Goal: Task Accomplishment & Management: Manage account settings

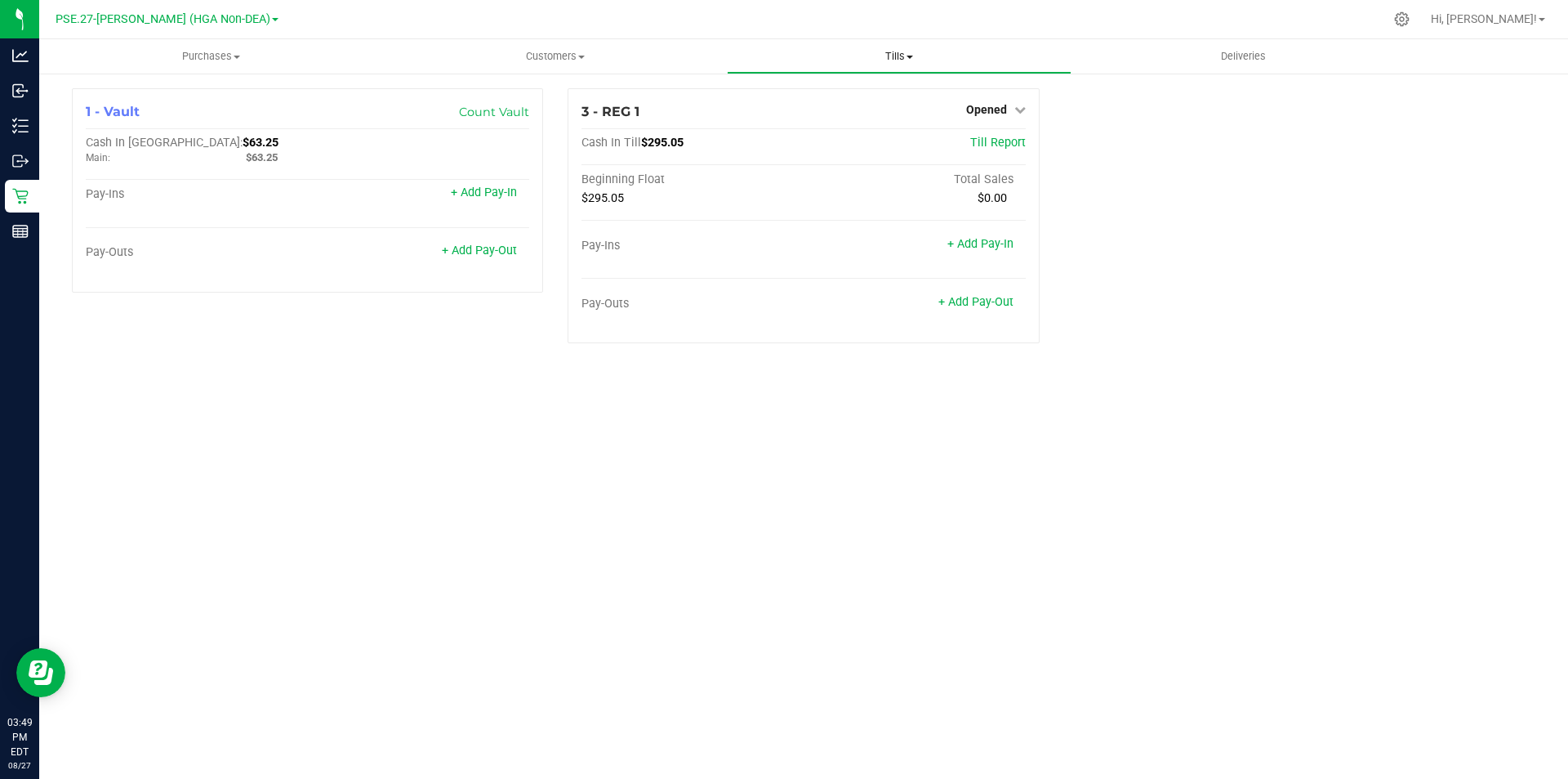
click at [889, 57] on span "Tills" at bounding box center [898, 56] width 342 height 14
click at [762, 98] on span "Manage tills" at bounding box center [782, 99] width 110 height 13
click at [984, 114] on span "Opened" at bounding box center [987, 109] width 41 height 13
click at [993, 144] on link "Close Till" at bounding box center [989, 144] width 44 height 13
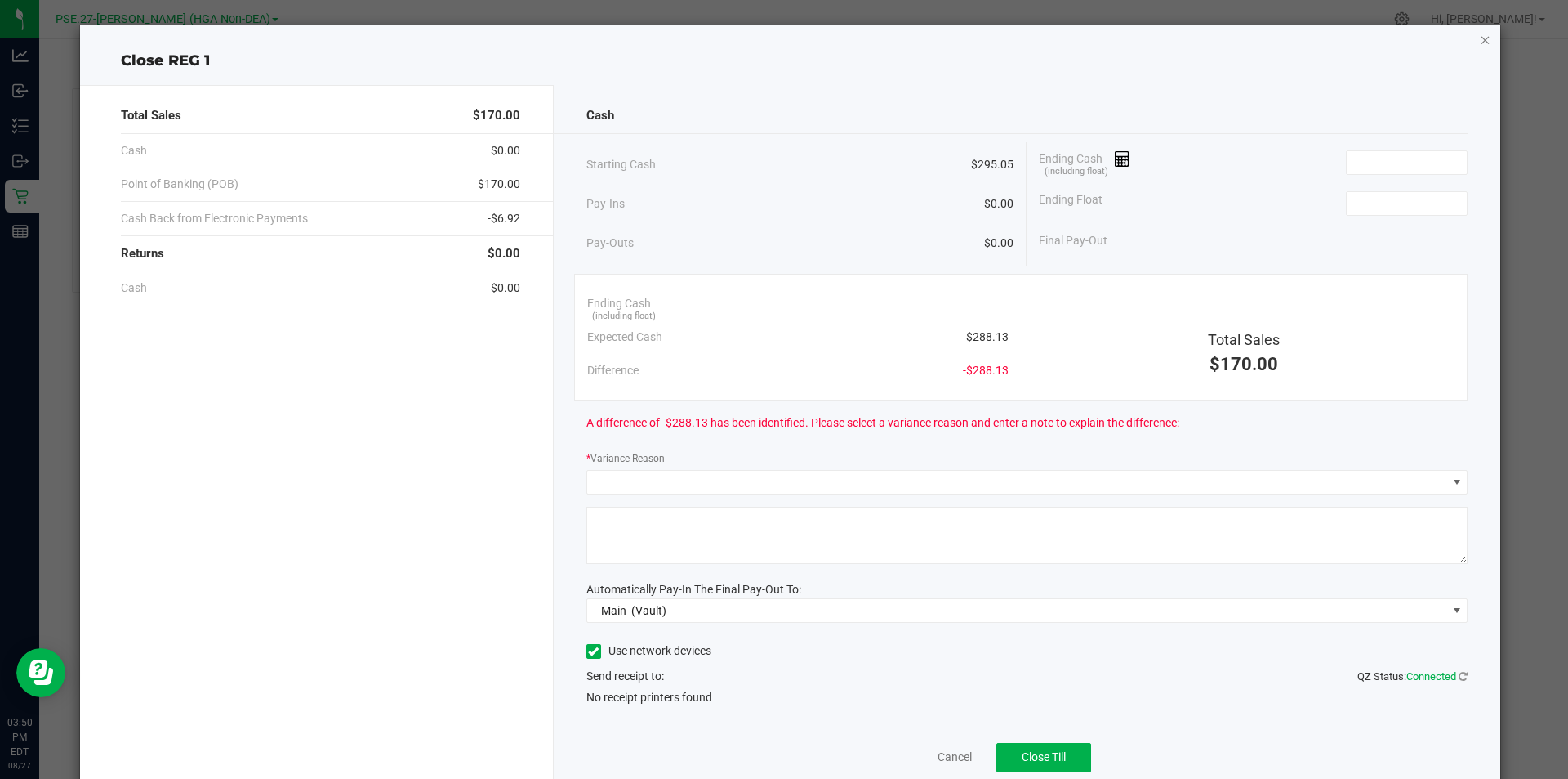
click at [1480, 39] on icon "button" at bounding box center [1486, 39] width 11 height 19
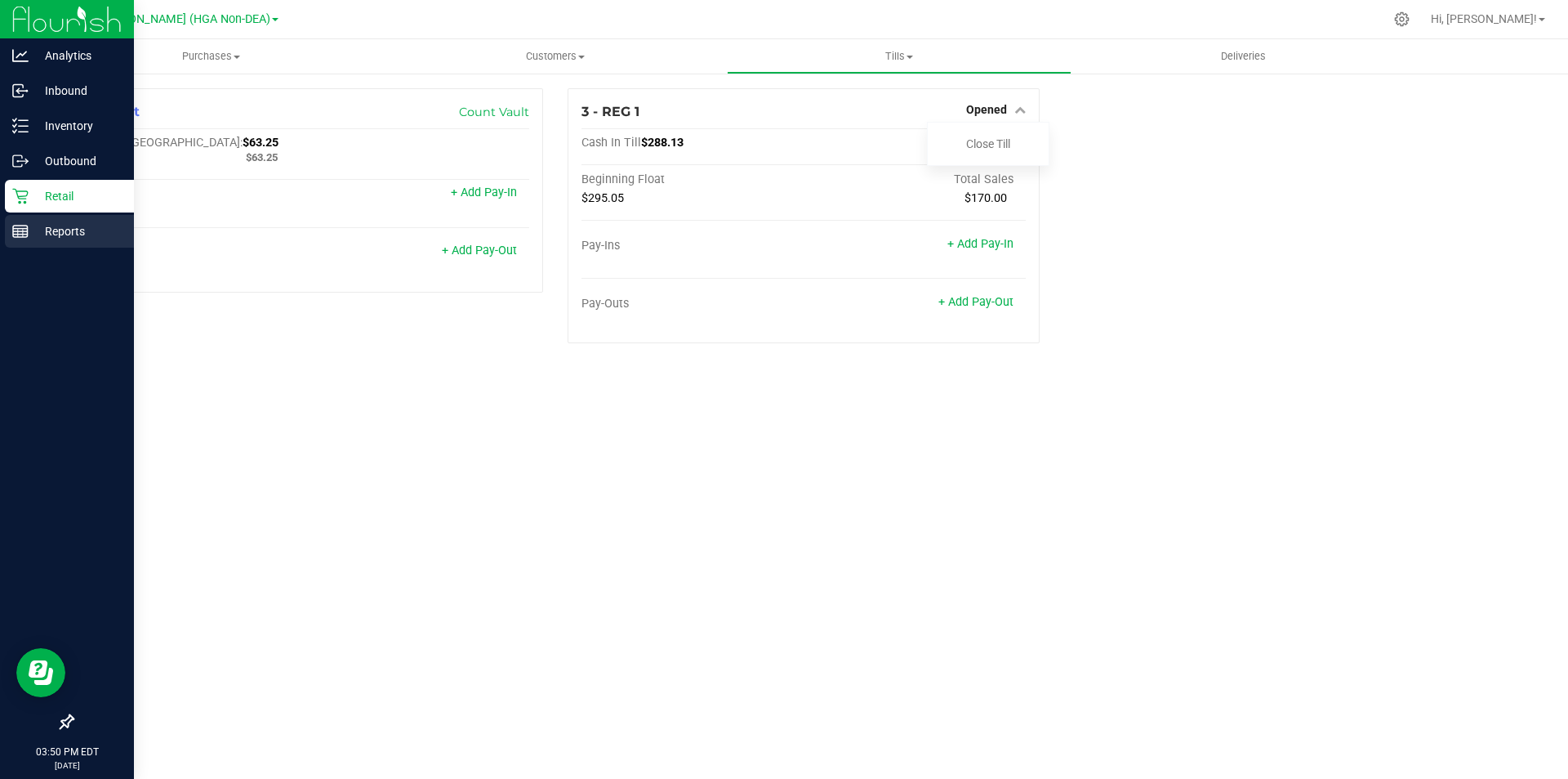
click at [23, 230] on line at bounding box center [23, 233] width 0 height 9
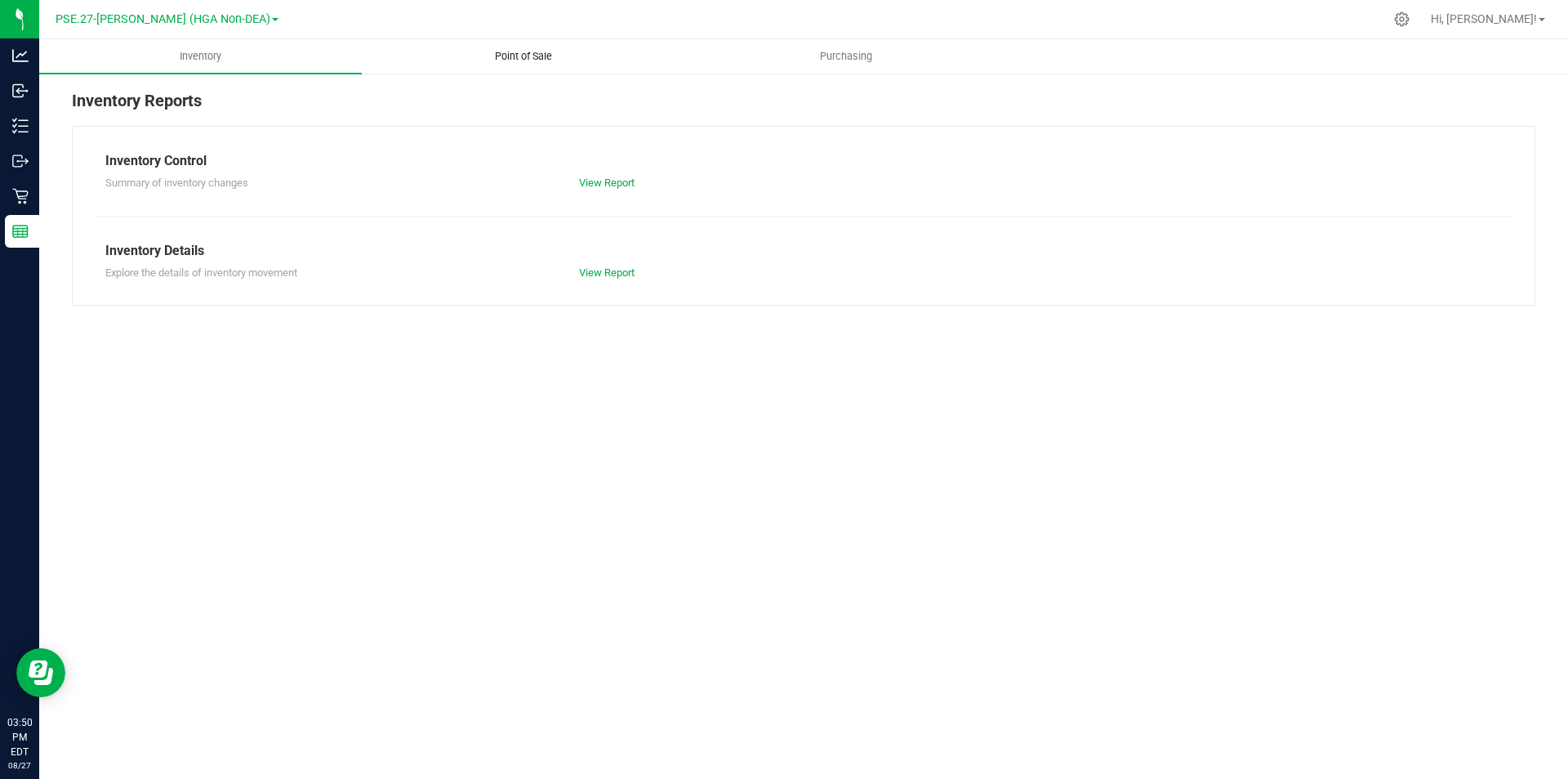
click at [521, 52] on span "Point of Sale" at bounding box center [524, 56] width 102 height 14
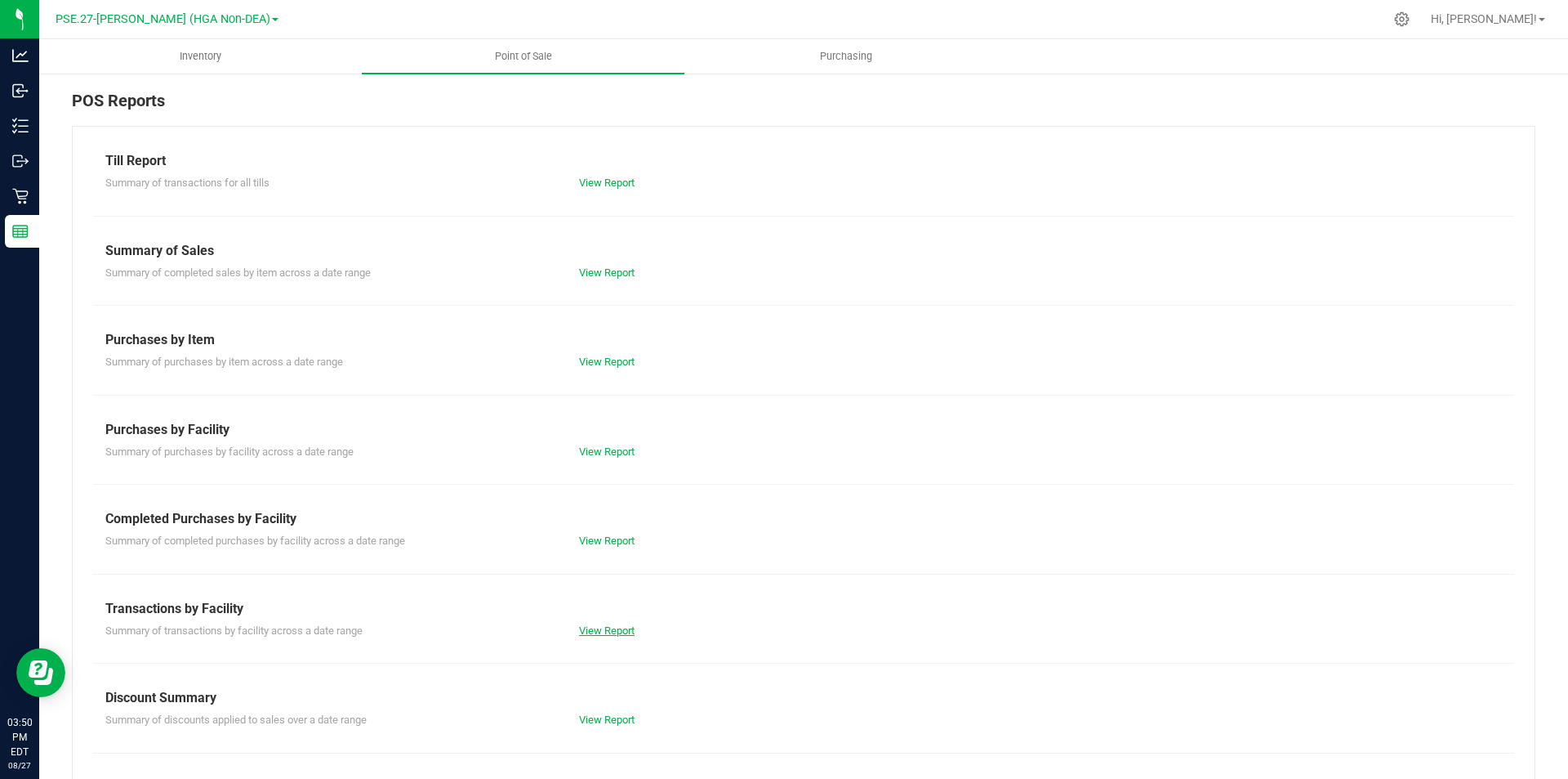
click at [581, 633] on link "View Report" at bounding box center [607, 630] width 56 height 12
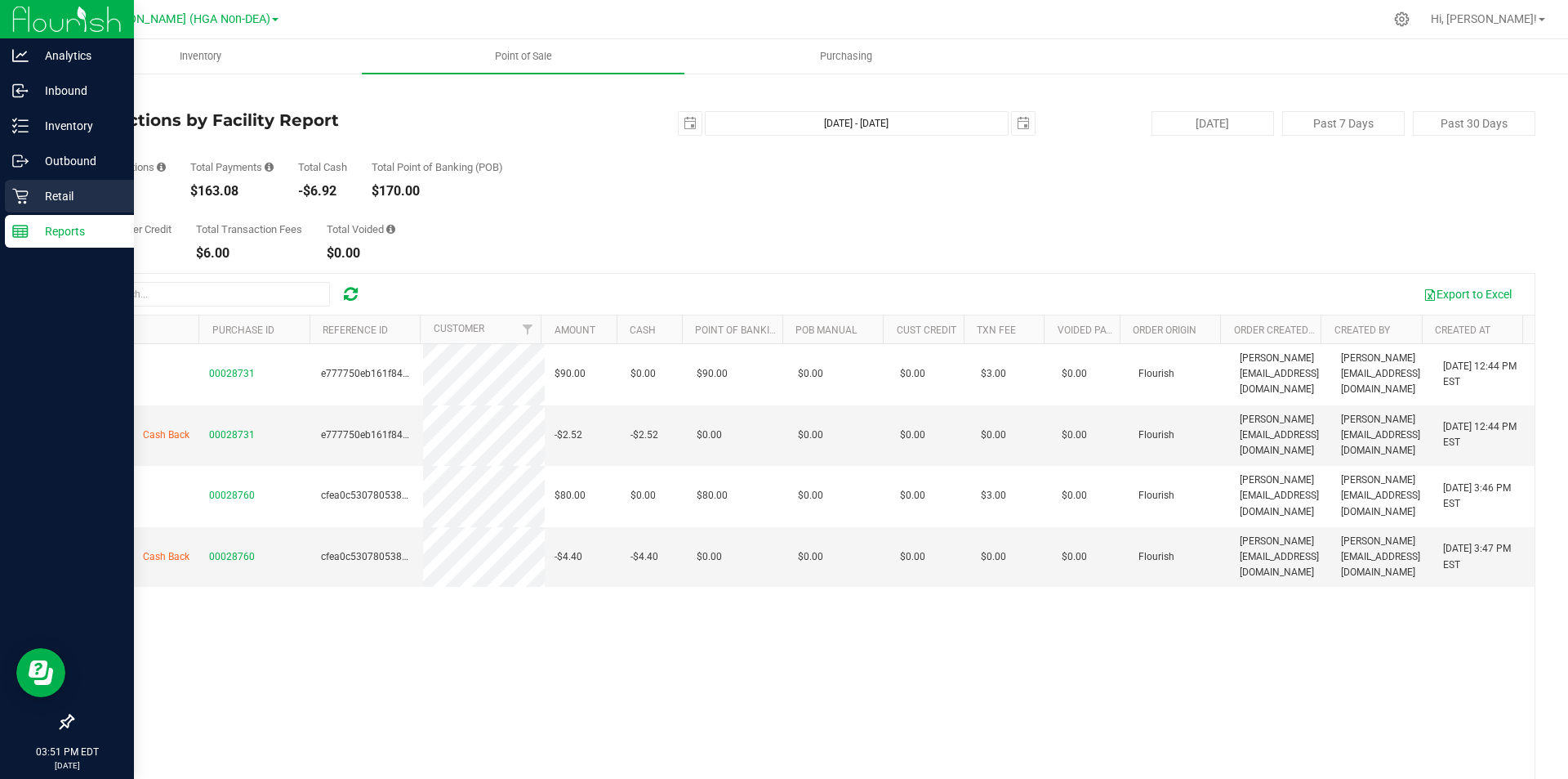
click at [30, 197] on p "Retail" at bounding box center [78, 195] width 98 height 19
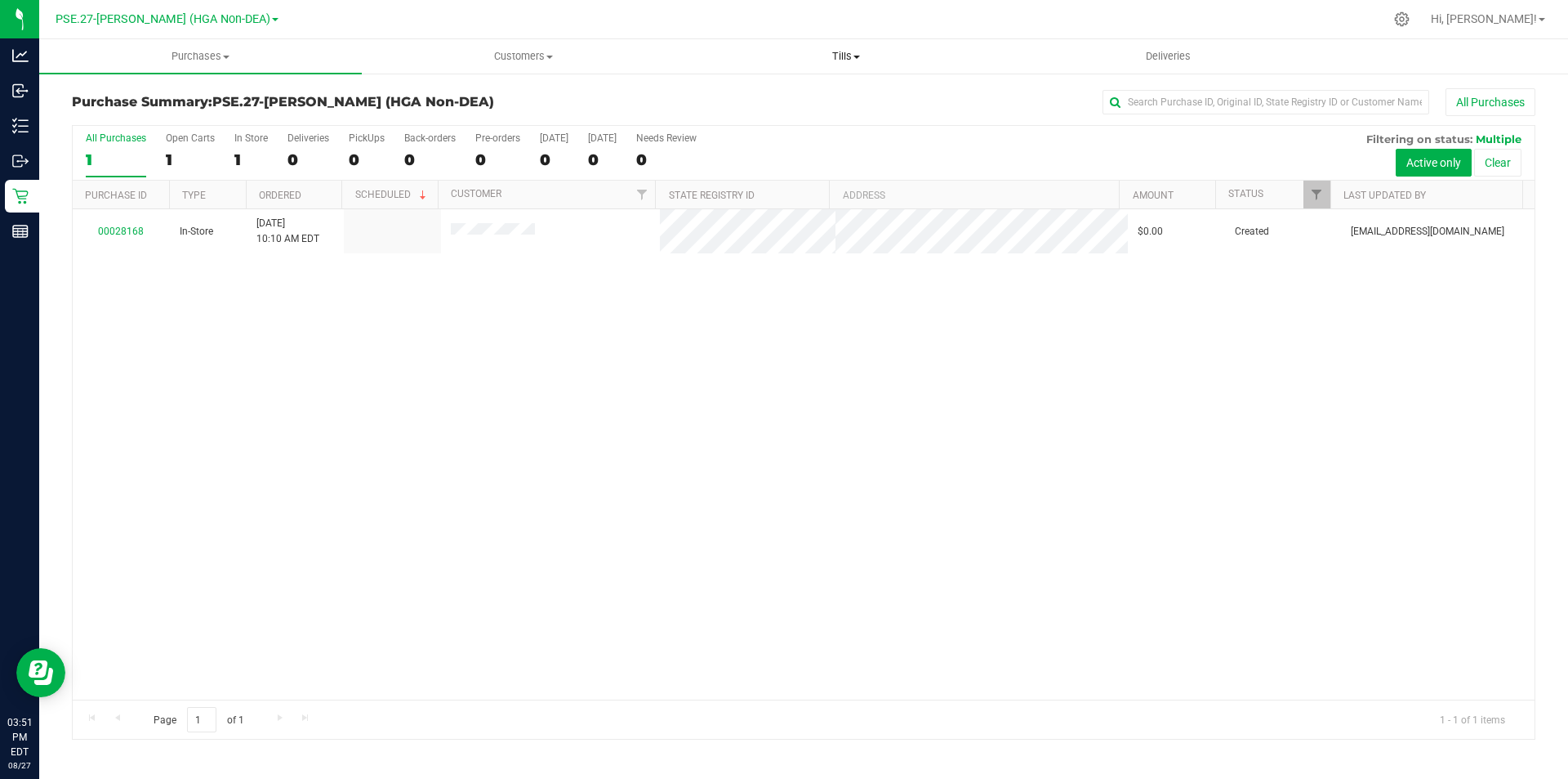
click at [852, 55] on span "Tills" at bounding box center [846, 56] width 321 height 14
click at [807, 98] on li "Manage tills" at bounding box center [846, 99] width 323 height 19
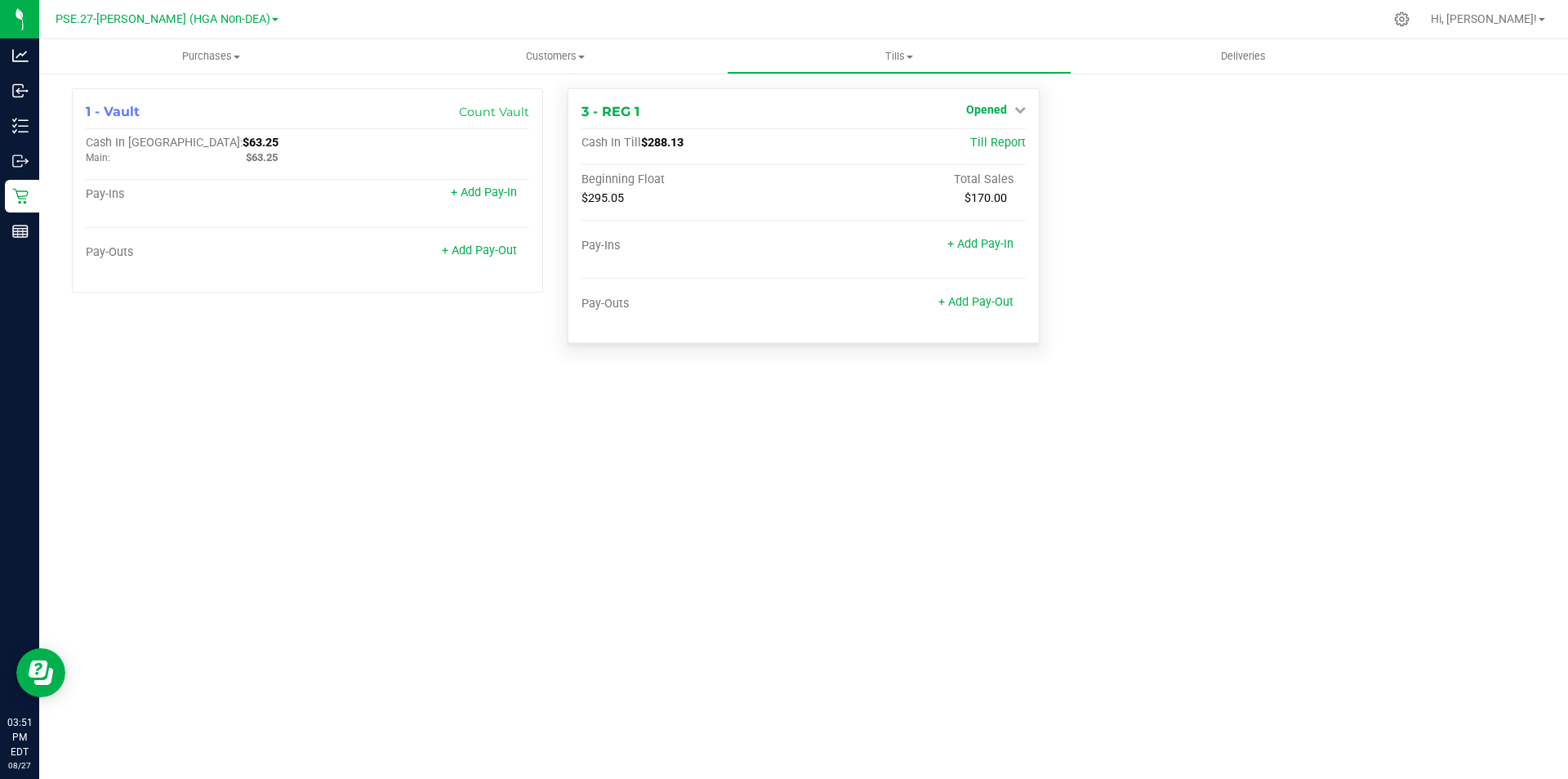
click at [1001, 109] on span "Opened" at bounding box center [987, 109] width 41 height 13
click at [989, 144] on link "Close Till" at bounding box center [989, 144] width 44 height 13
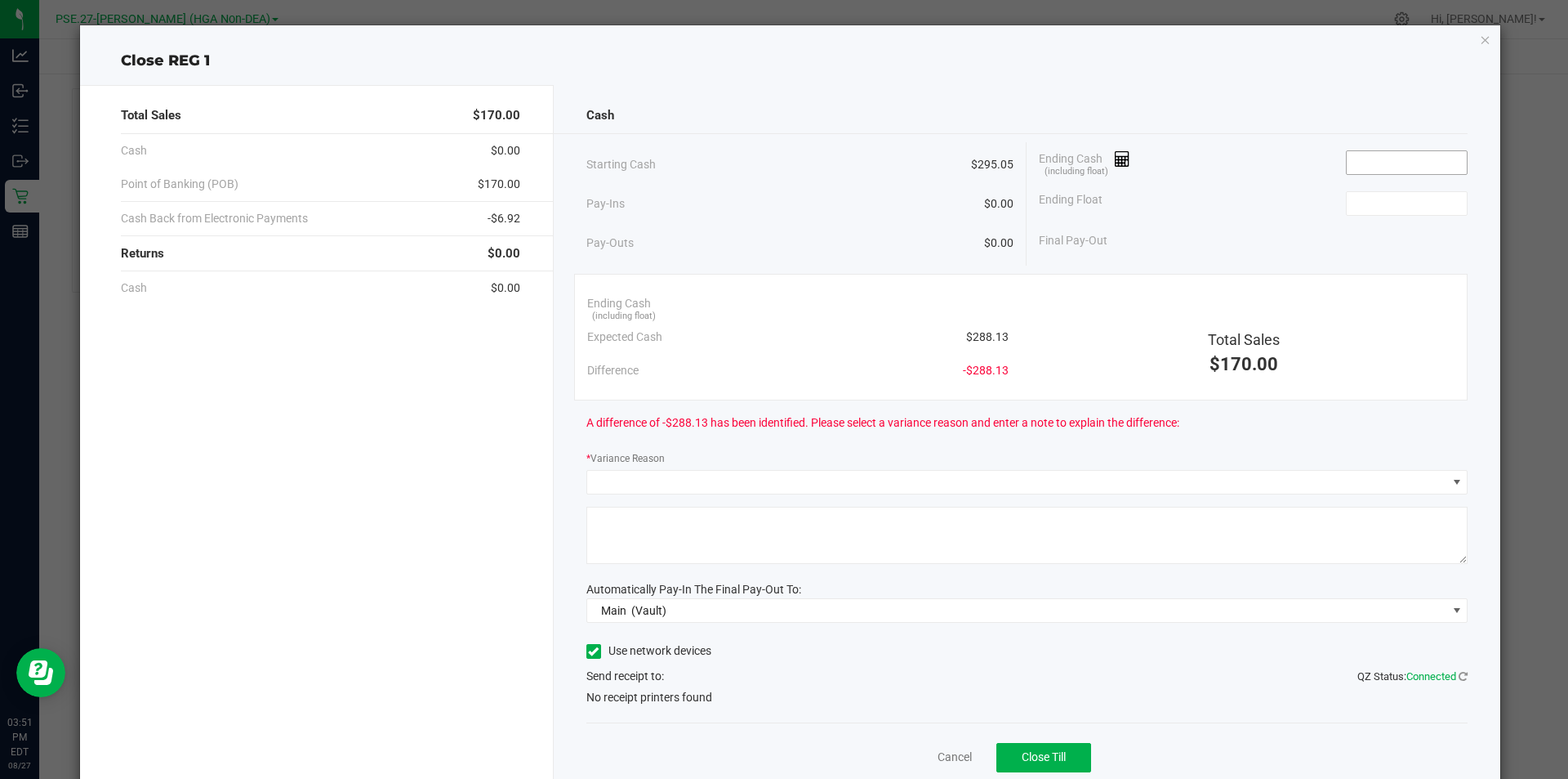
click at [1347, 161] on input at bounding box center [1406, 163] width 120 height 23
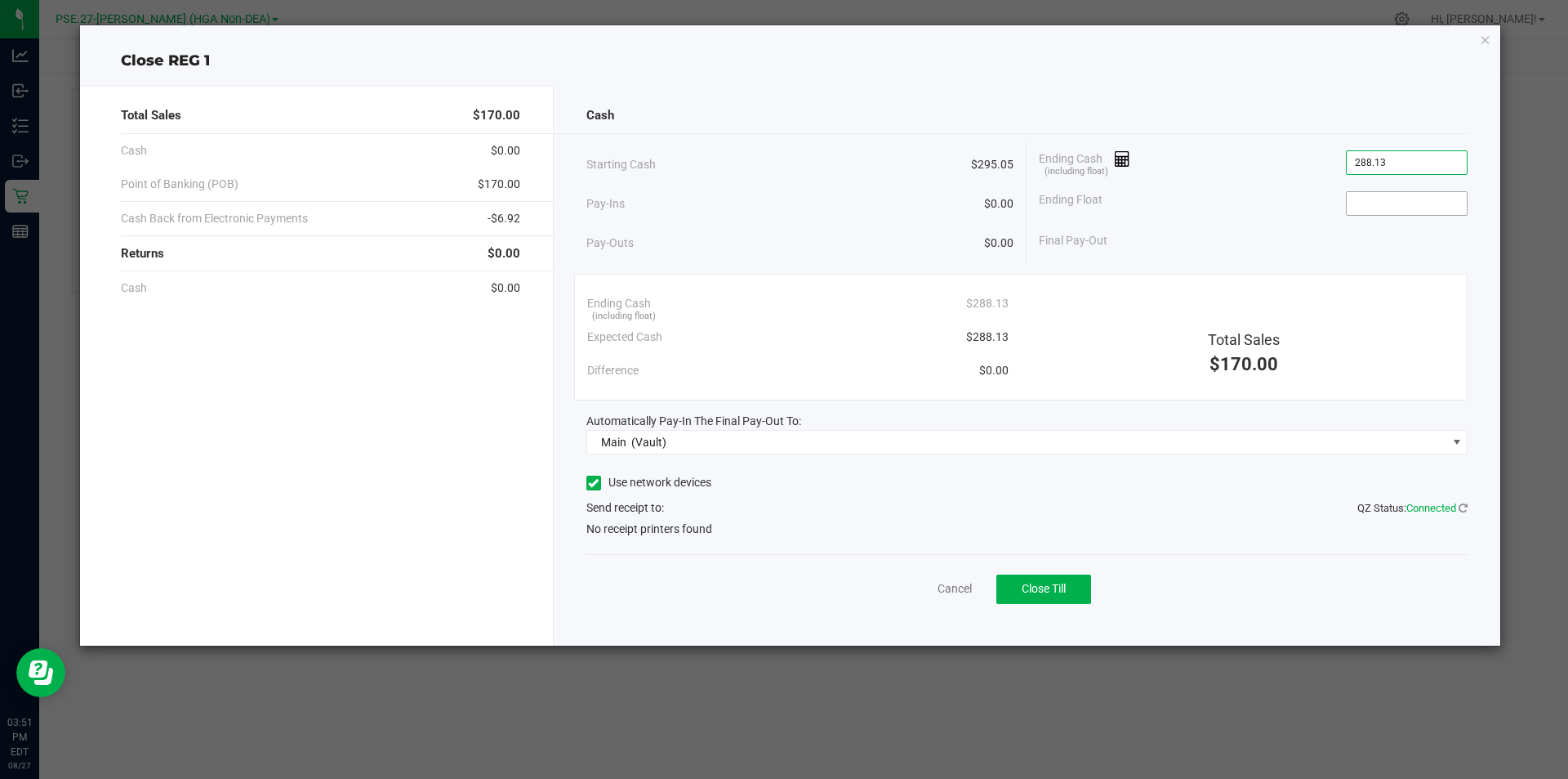
type input "$288.13"
click at [1398, 205] on input at bounding box center [1406, 203] width 120 height 23
click at [952, 587] on link "Cancel" at bounding box center [955, 589] width 34 height 17
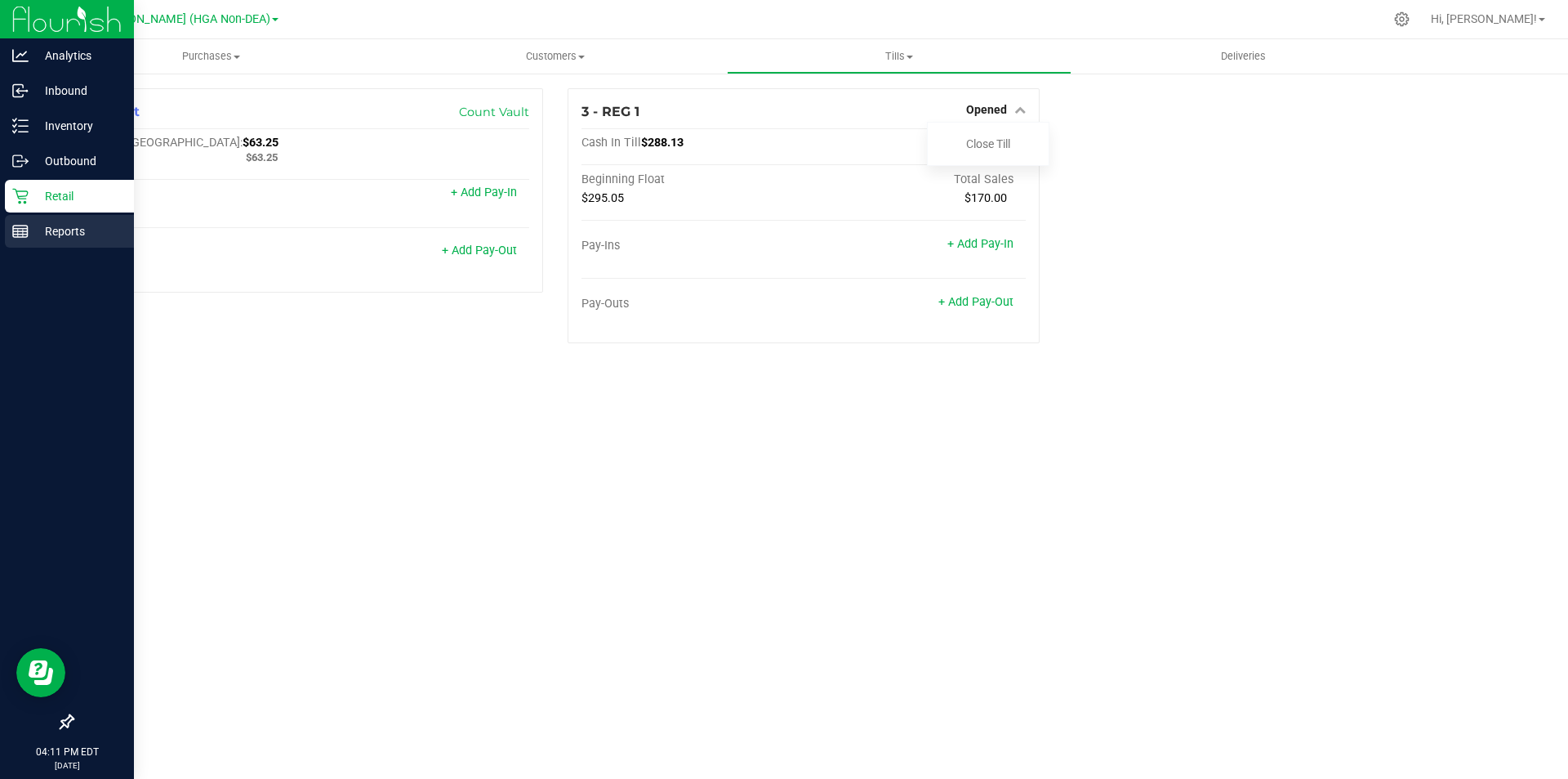
click at [19, 235] on line at bounding box center [20, 235] width 14 height 0
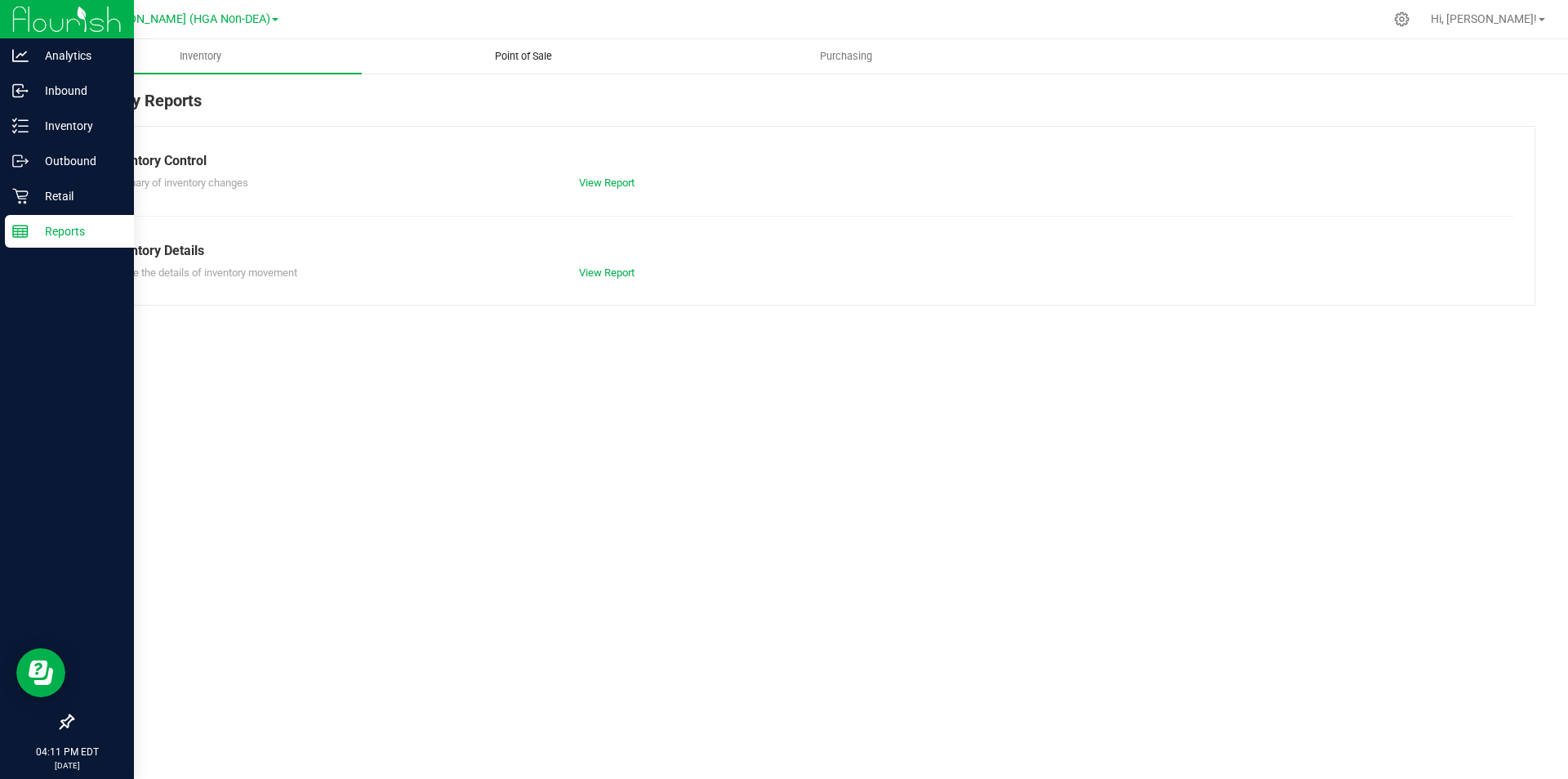
click at [526, 58] on span "Point of Sale" at bounding box center [524, 56] width 102 height 14
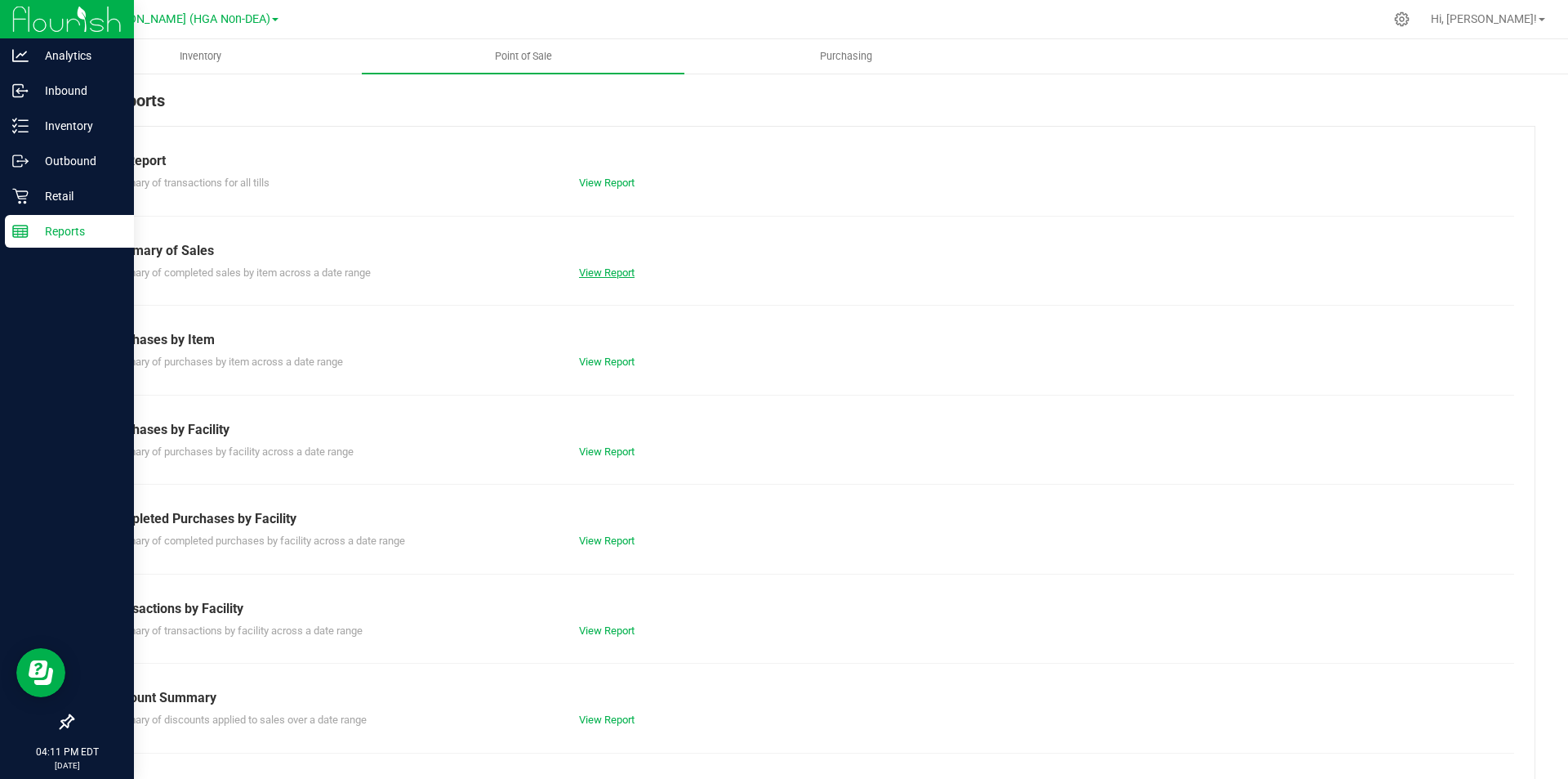
click at [605, 266] on link "View Report" at bounding box center [607, 272] width 56 height 12
